Goal: Navigation & Orientation: Find specific page/section

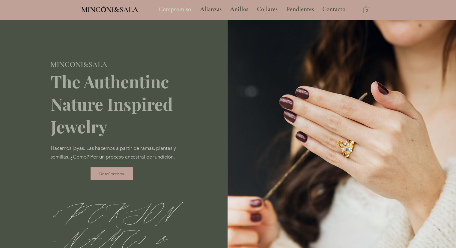
type input "**********"
select select "**********"
click at [214, 10] on p "Alianzas" at bounding box center [211, 9] width 28 height 15
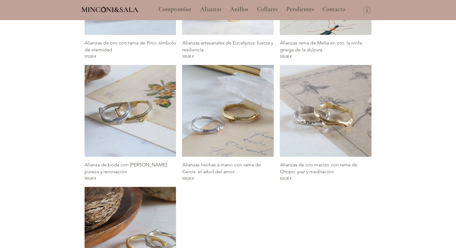
scroll to position [420, 0]
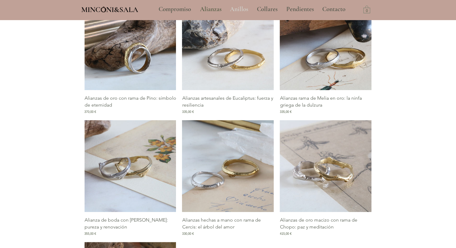
click at [248, 5] on p "Anillos" at bounding box center [239, 9] width 24 height 15
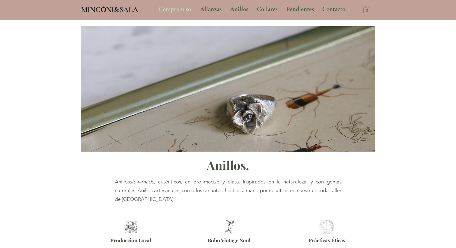
click at [186, 7] on p "Compromiso" at bounding box center [175, 9] width 38 height 15
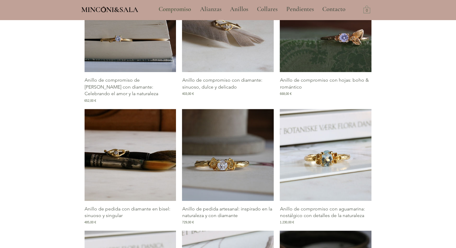
scroll to position [330, 0]
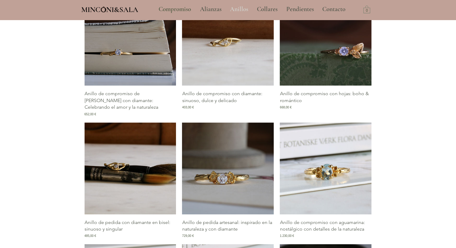
click at [234, 8] on p "Anillos" at bounding box center [239, 9] width 24 height 15
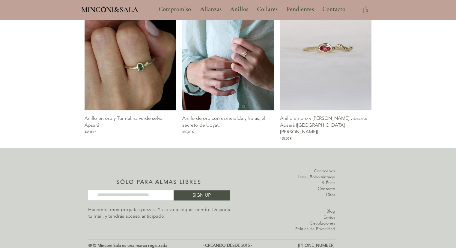
scroll to position [787, 0]
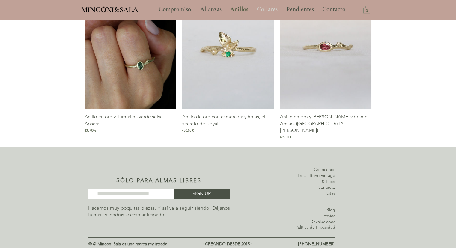
click at [267, 7] on p "Collares" at bounding box center [267, 9] width 27 height 15
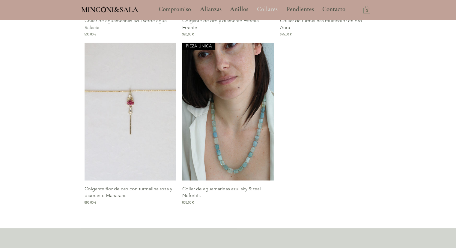
scroll to position [1049, 0]
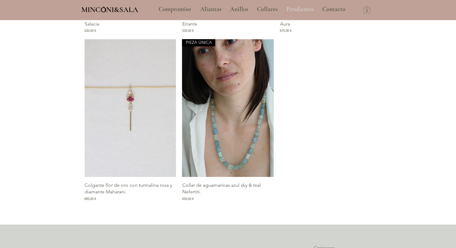
click at [290, 7] on p "Pendientes" at bounding box center [300, 9] width 34 height 15
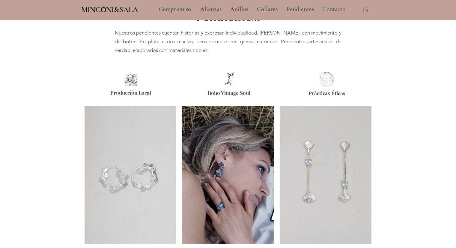
scroll to position [183, 0]
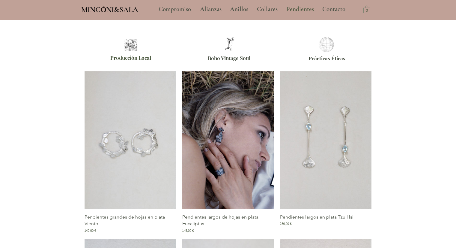
click at [222, 158] on img "Galería de Pendientes largos de hojas en plata Eucaliptus" at bounding box center [228, 140] width 92 height 138
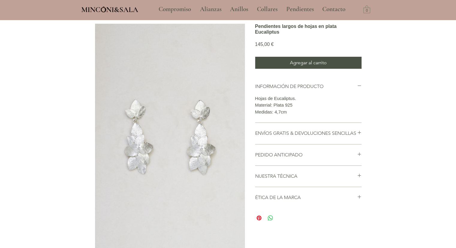
scroll to position [30, 0]
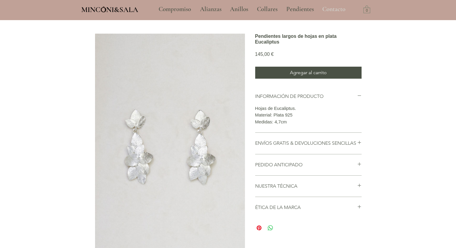
click at [342, 10] on p "Contacto" at bounding box center [333, 9] width 29 height 15
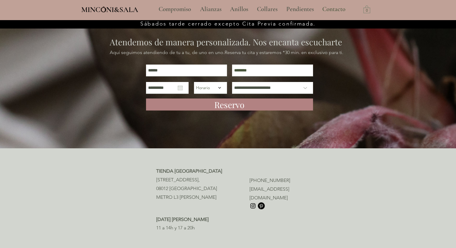
drag, startPoint x: 157, startPoint y: 179, endPoint x: 215, endPoint y: 182, distance: 58.2
click at [200, 182] on span "[STREET_ADDRESS]," at bounding box center [177, 180] width 43 height 6
click at [253, 202] on img "Instagram" at bounding box center [252, 205] width 7 height 7
